Goal: Browse casually: Explore the website without a specific task or goal

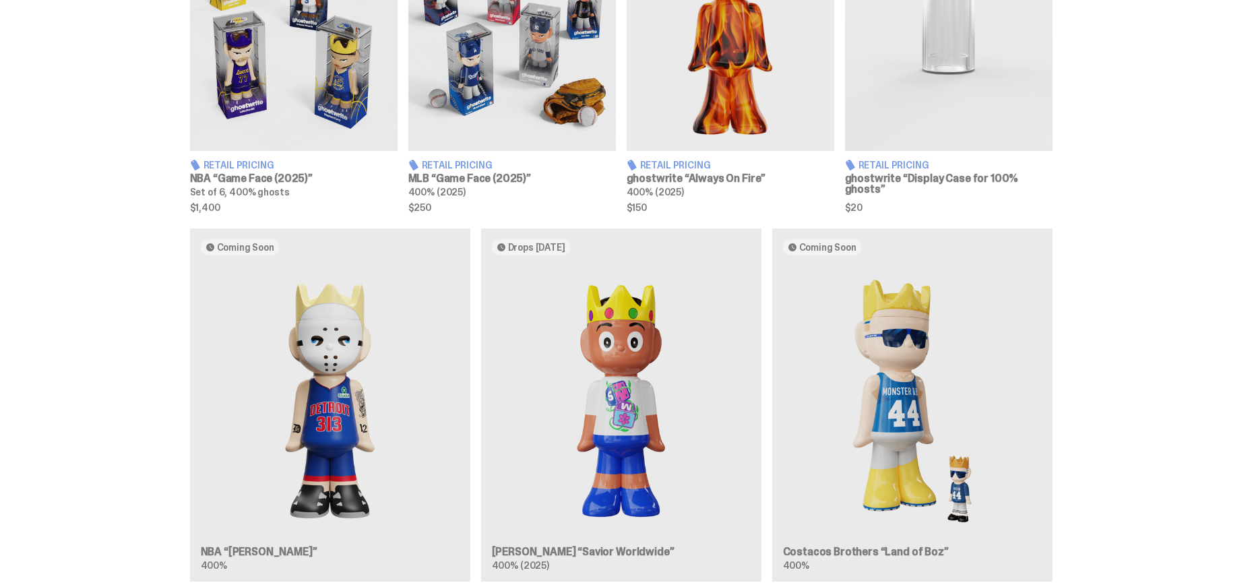
scroll to position [630, 0]
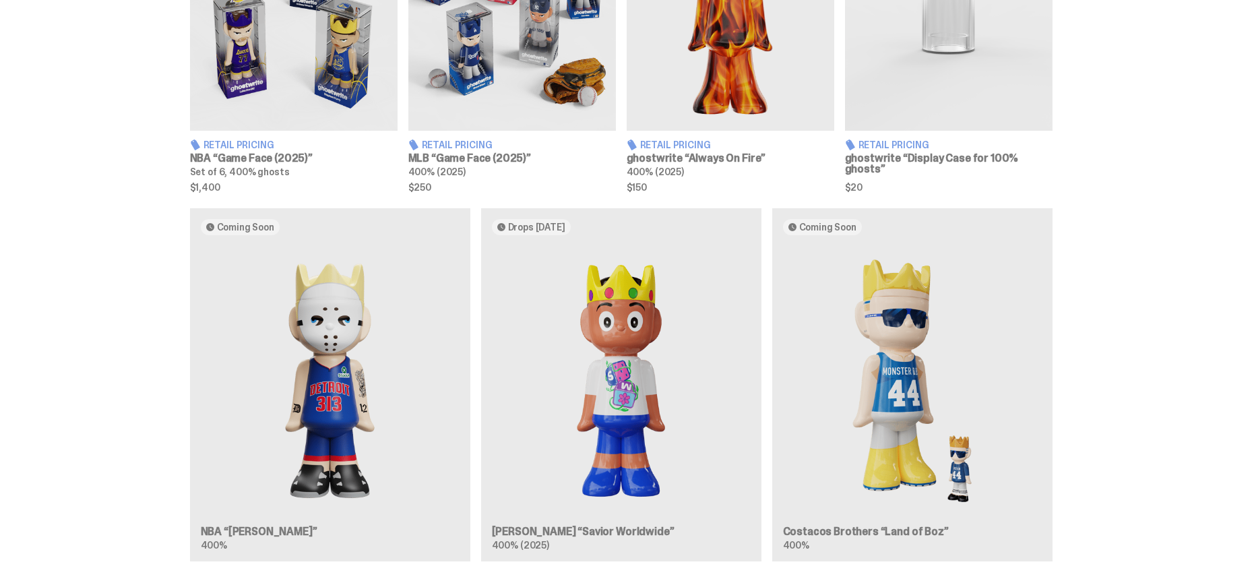
click at [326, 400] on div "Coming Soon NBA “[PERSON_NAME]” 400% Drops [DATE] [PERSON_NAME] “Savior Worldwi…" at bounding box center [621, 390] width 970 height 364
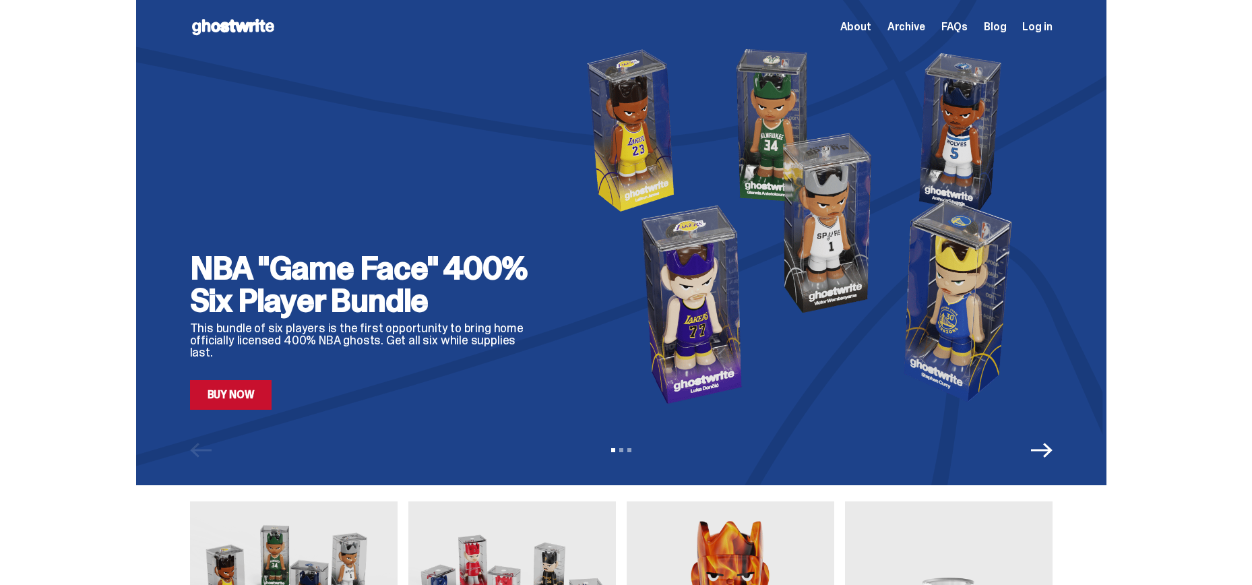
click at [265, 396] on link "Buy Now" at bounding box center [231, 395] width 82 height 30
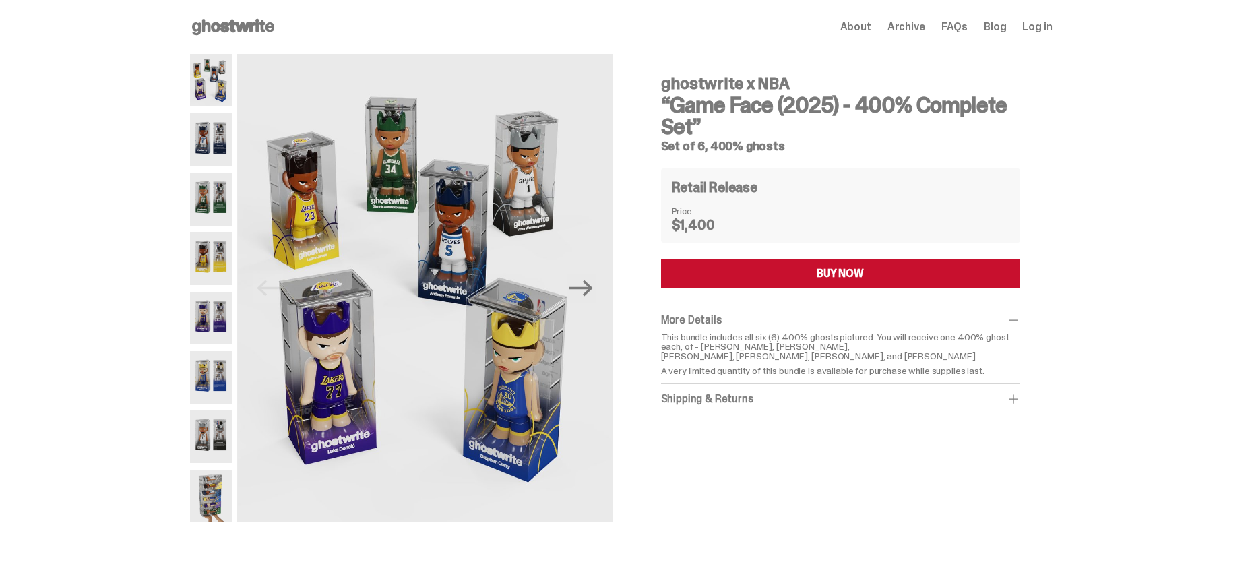
click at [218, 380] on img at bounding box center [211, 377] width 42 height 53
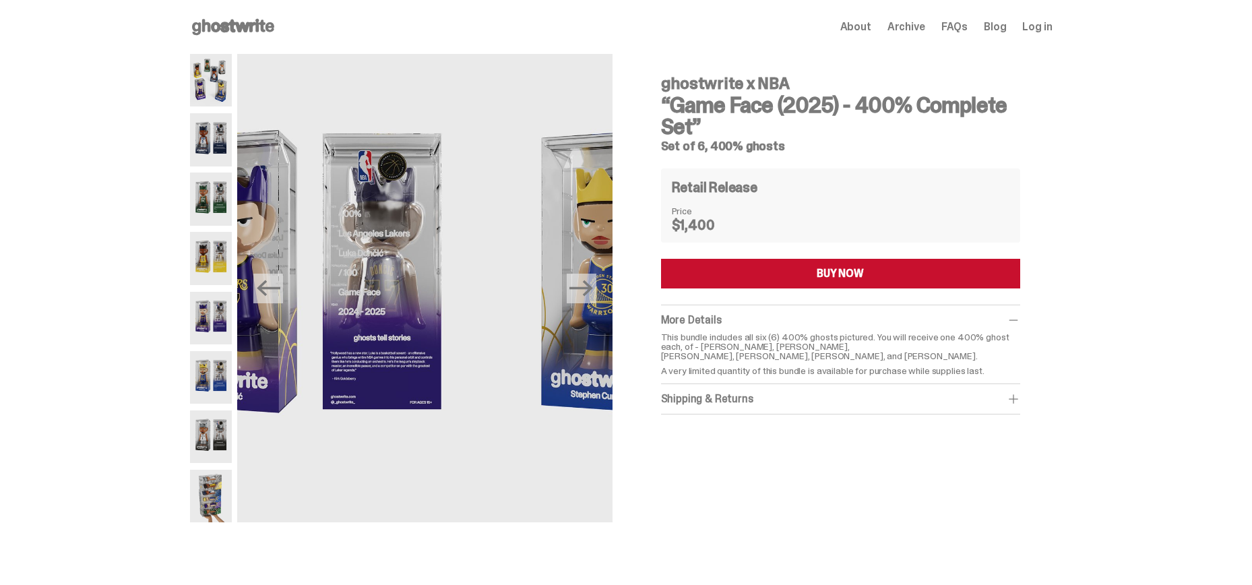
click at [207, 420] on img at bounding box center [211, 436] width 42 height 53
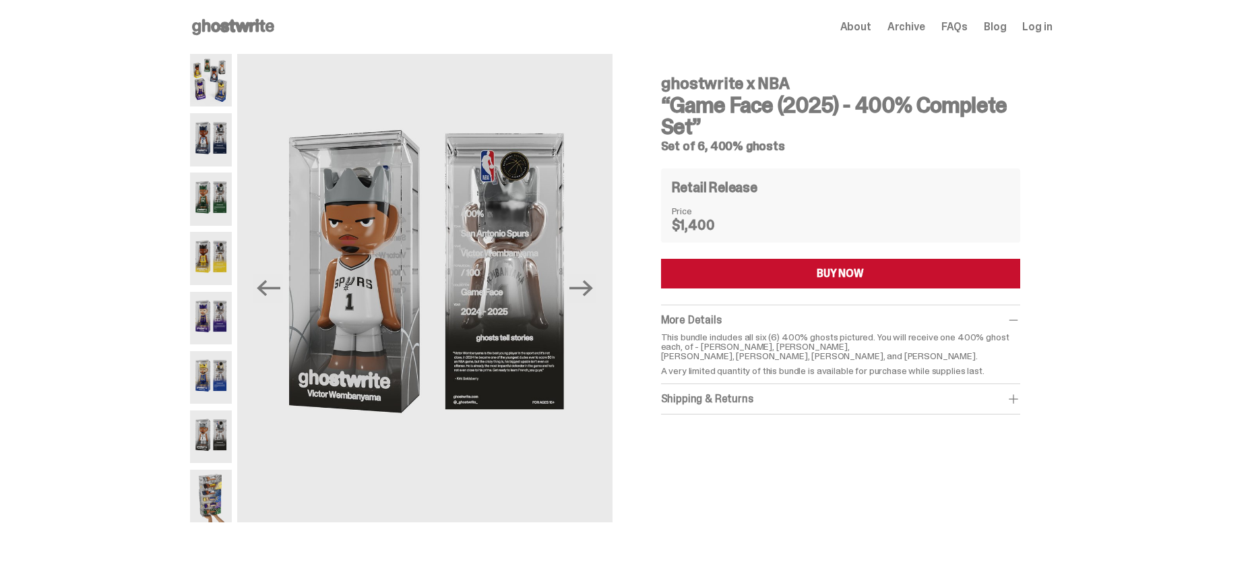
click at [222, 509] on img at bounding box center [211, 496] width 42 height 53
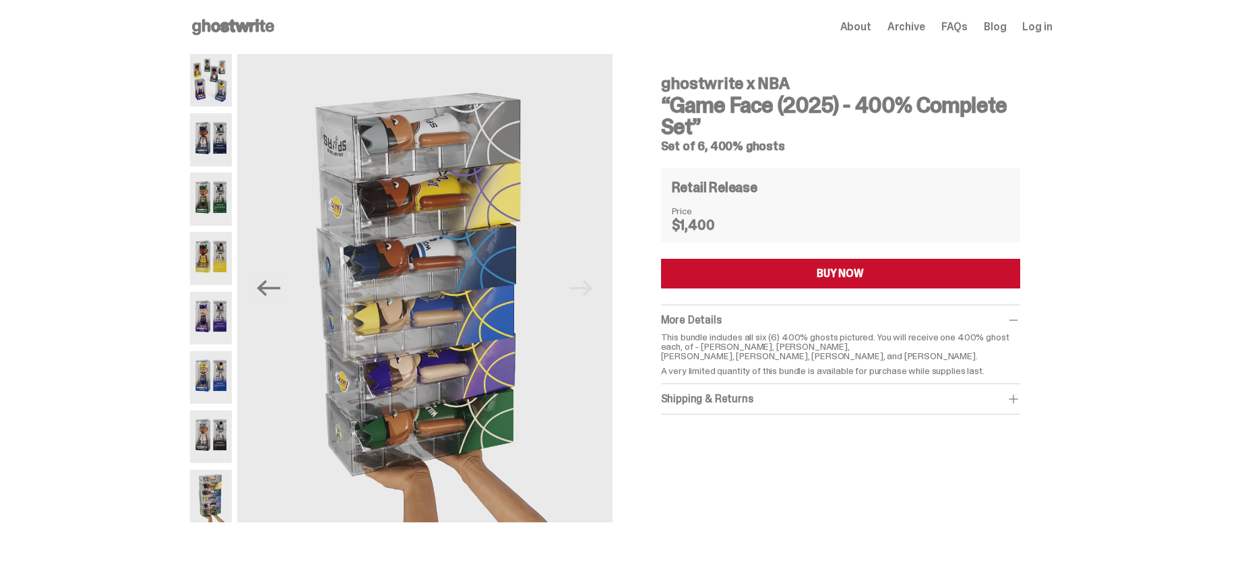
click at [213, 321] on img at bounding box center [211, 318] width 42 height 53
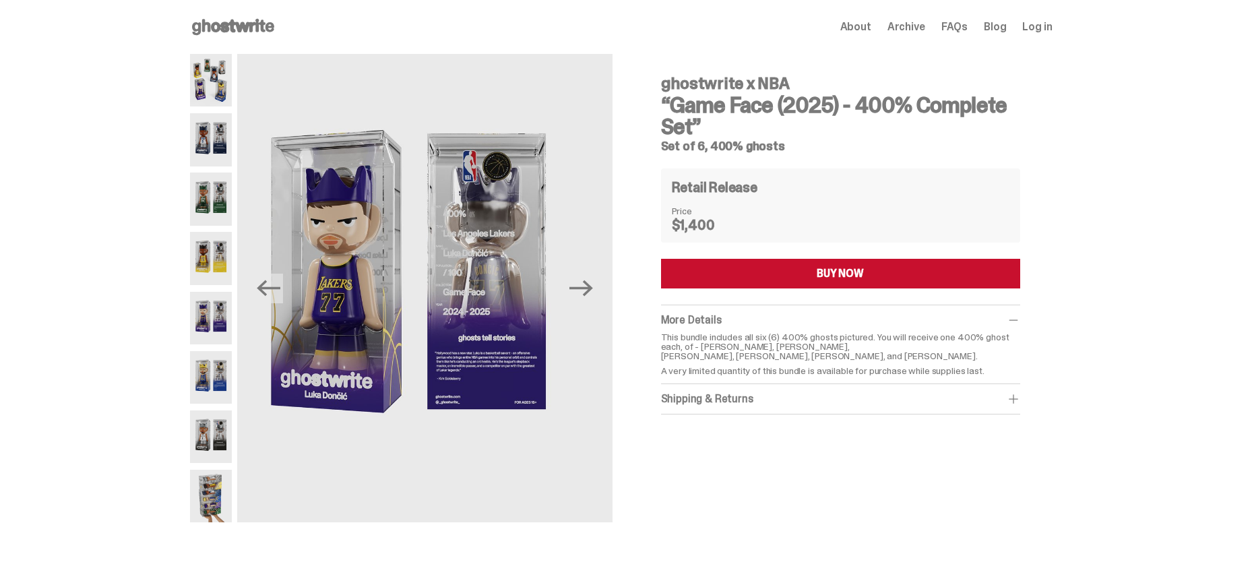
click at [206, 268] on img at bounding box center [211, 258] width 42 height 53
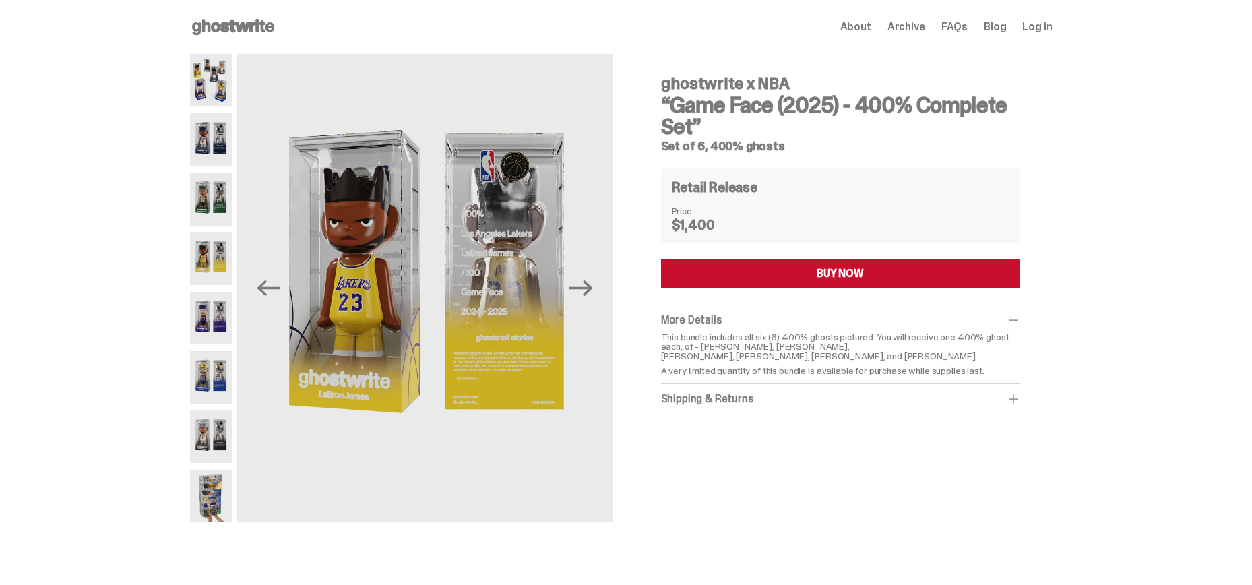
click at [213, 231] on div at bounding box center [211, 288] width 42 height 468
click at [212, 192] on img at bounding box center [211, 198] width 42 height 53
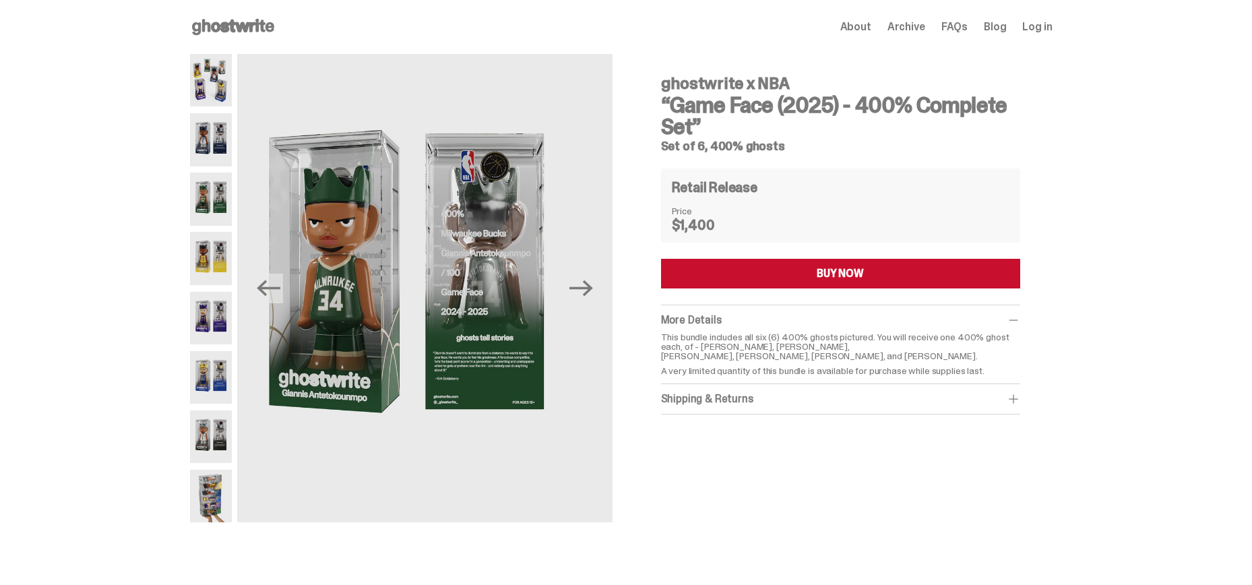
click at [211, 130] on img at bounding box center [211, 139] width 42 height 53
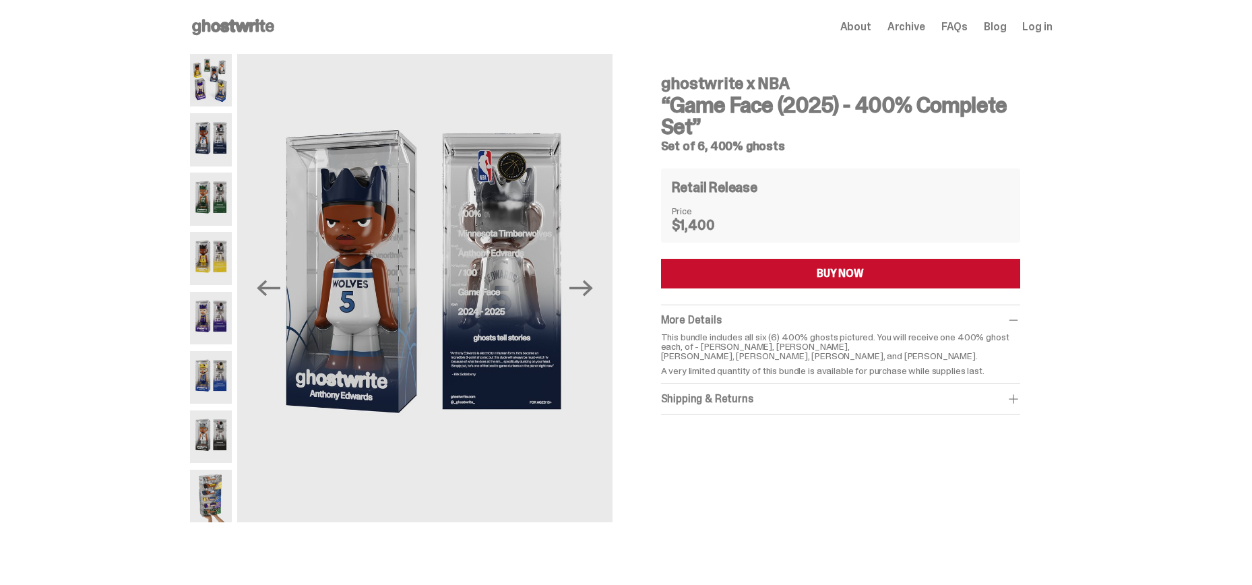
click at [210, 84] on img at bounding box center [211, 80] width 42 height 53
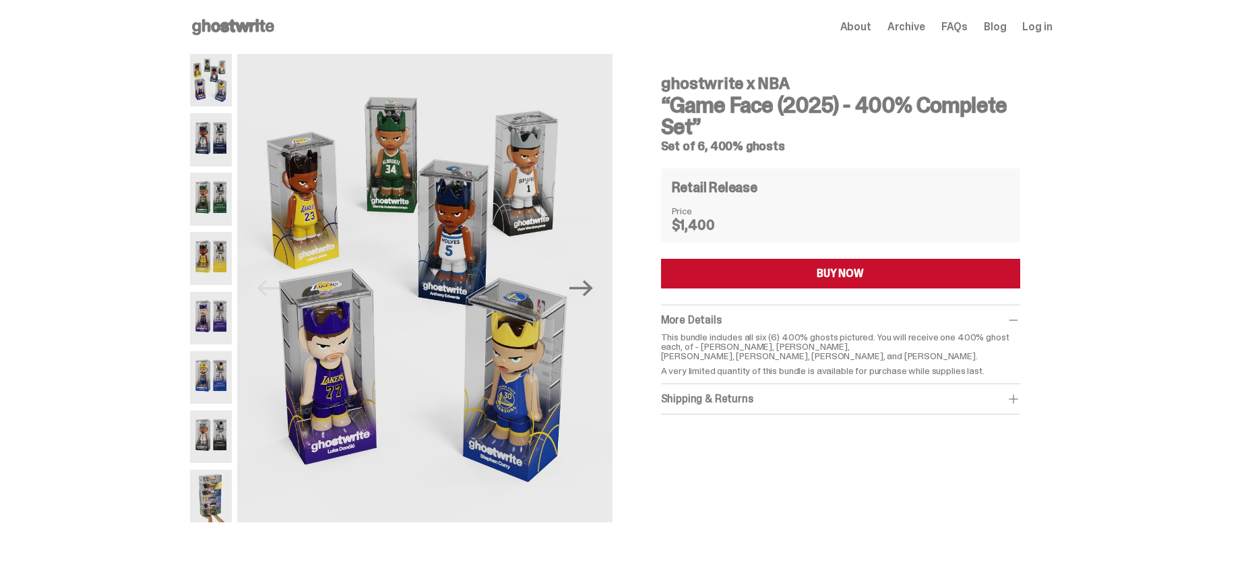
click at [224, 319] on img at bounding box center [211, 318] width 42 height 53
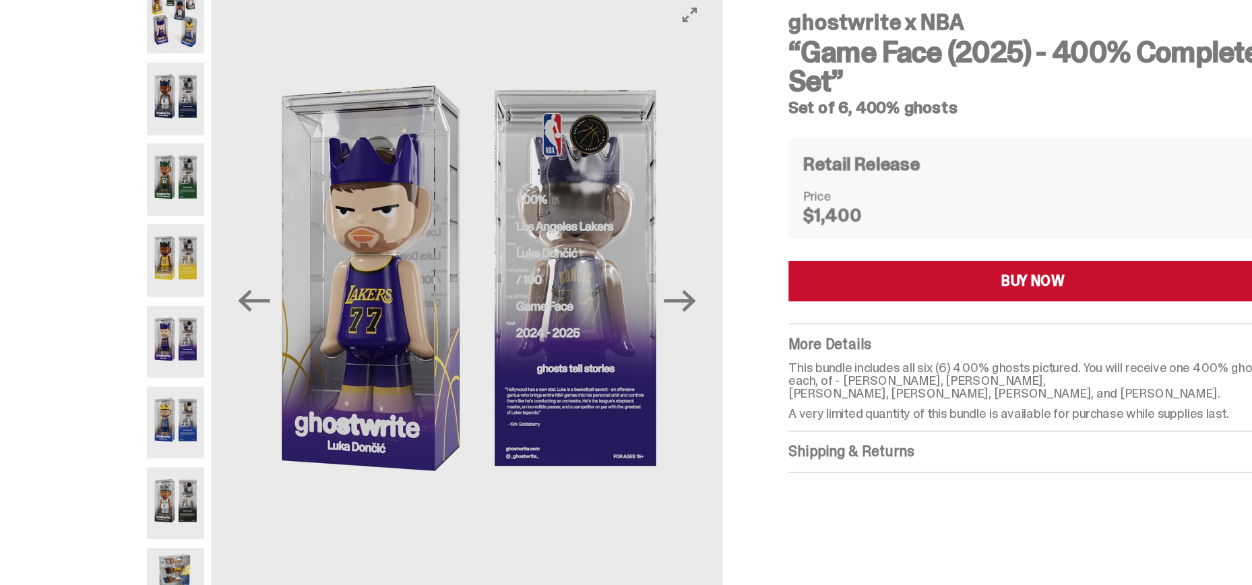
click at [253, 262] on img at bounding box center [424, 288] width 375 height 468
click at [224, 257] on img at bounding box center [211, 258] width 42 height 53
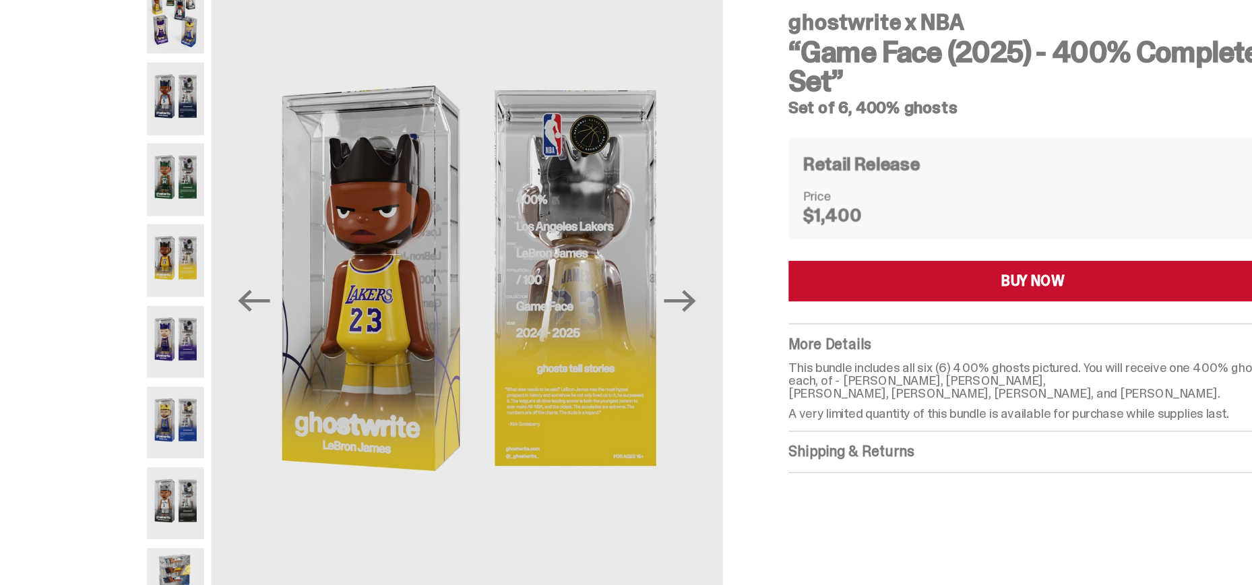
click at [216, 409] on div at bounding box center [211, 288] width 42 height 468
click at [216, 445] on img at bounding box center [211, 436] width 42 height 53
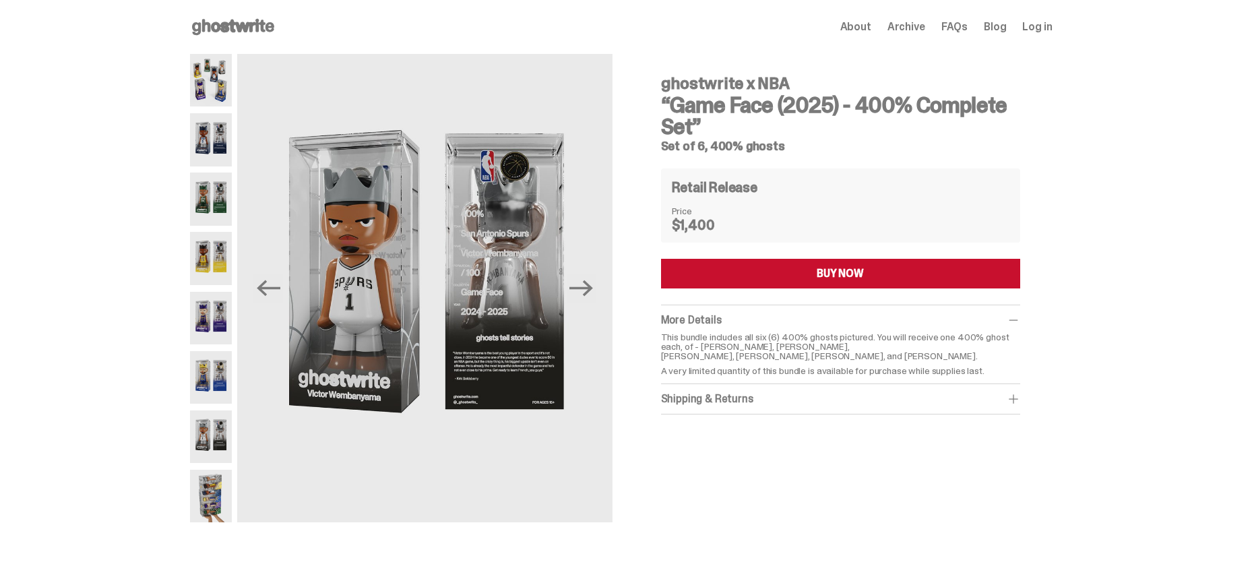
click at [216, 411] on img at bounding box center [211, 436] width 42 height 53
click at [210, 379] on img at bounding box center [211, 377] width 42 height 53
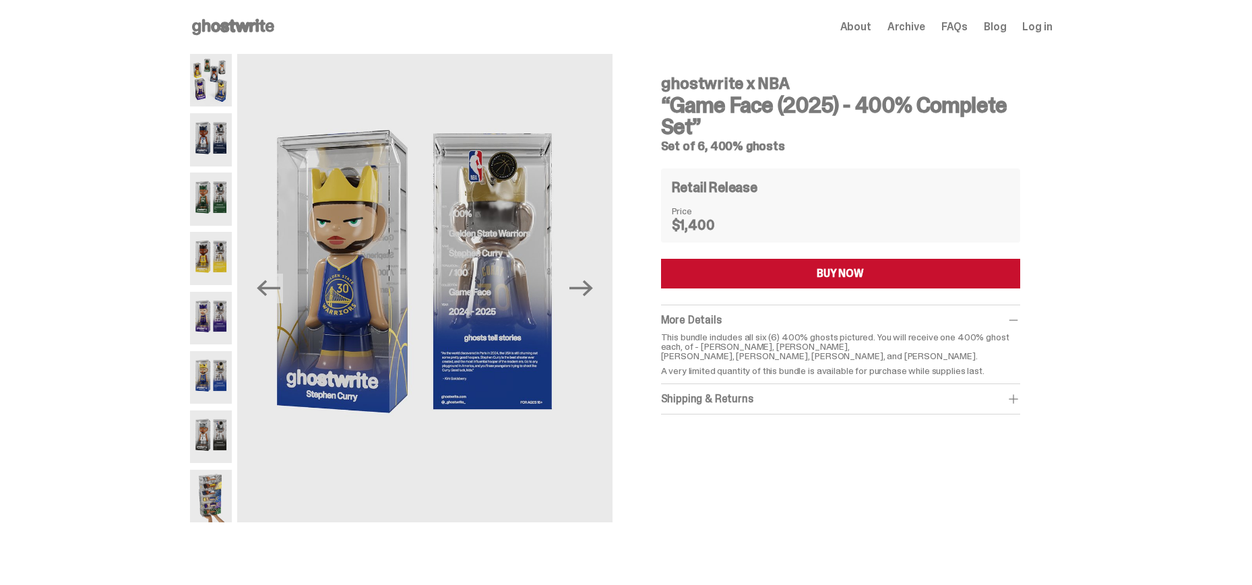
click at [207, 300] on img at bounding box center [211, 318] width 42 height 53
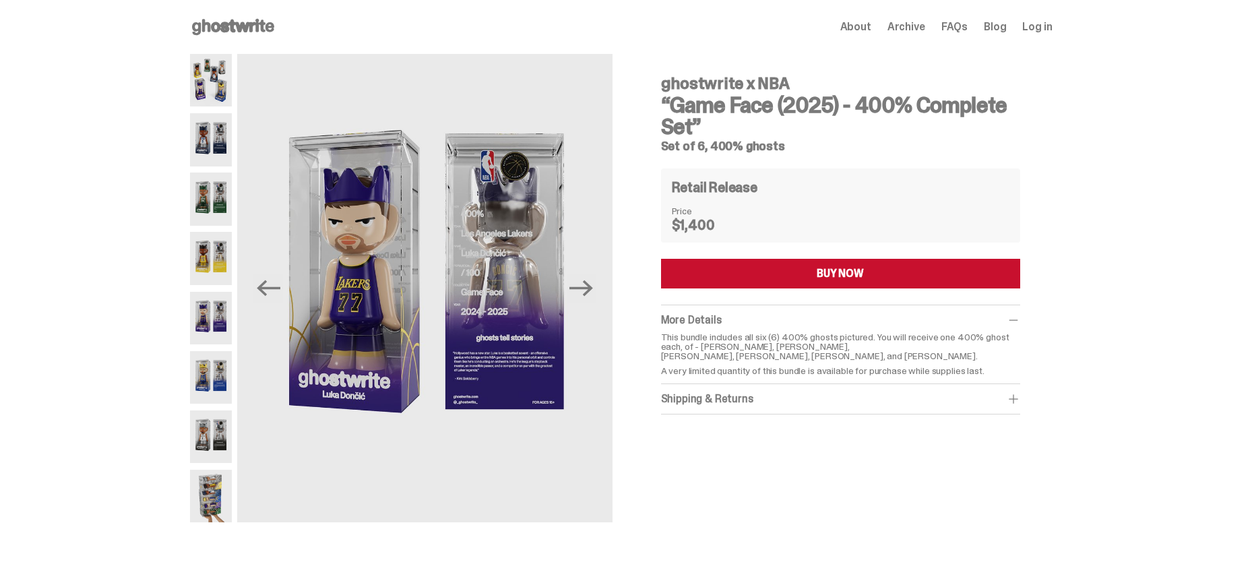
click at [216, 133] on img at bounding box center [211, 139] width 42 height 53
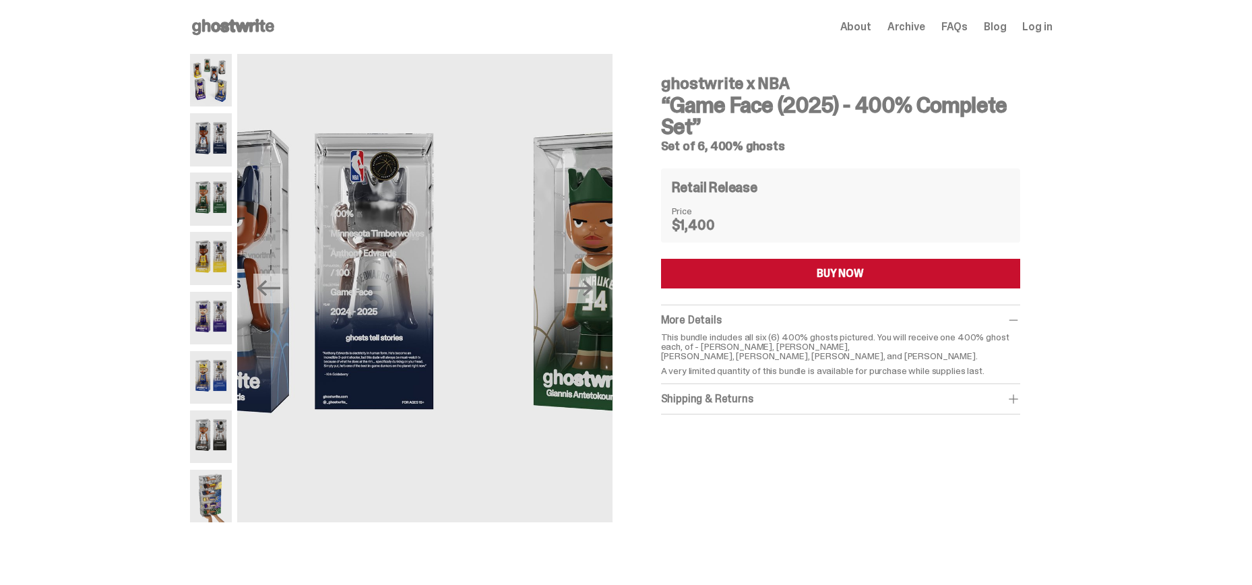
click at [212, 84] on img at bounding box center [211, 80] width 42 height 53
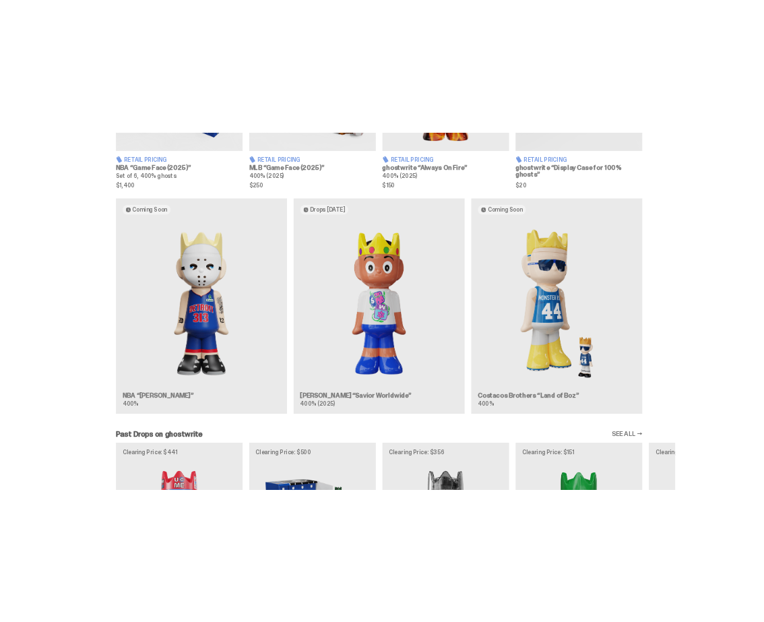
scroll to position [744, 0]
